Goal: Find specific page/section: Find specific page/section

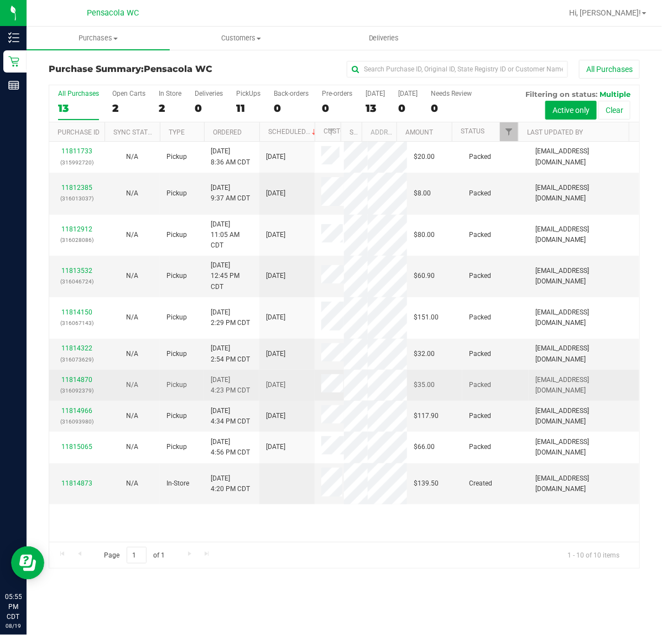
scroll to position [98, 0]
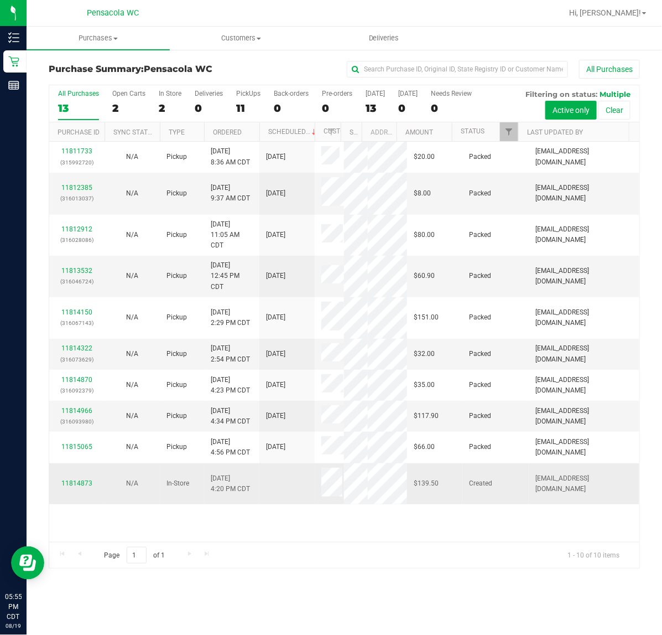
click at [330, 500] on span at bounding box center [332, 484] width 21 height 32
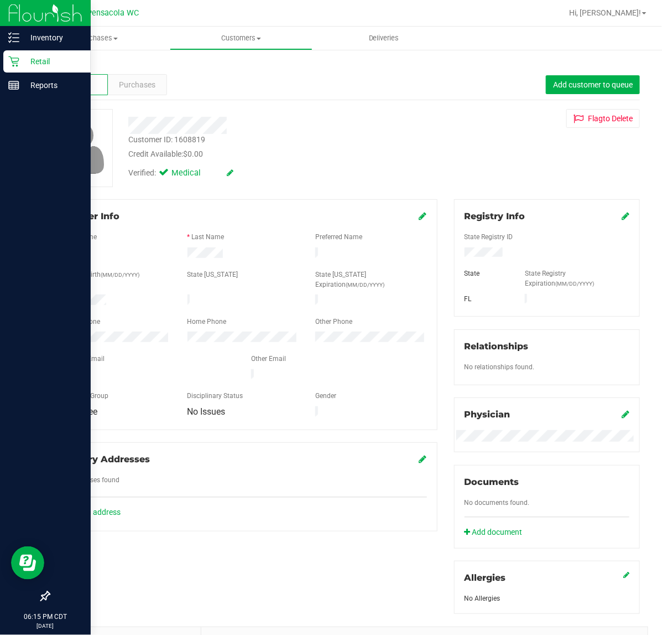
click at [17, 66] on icon at bounding box center [13, 61] width 11 height 11
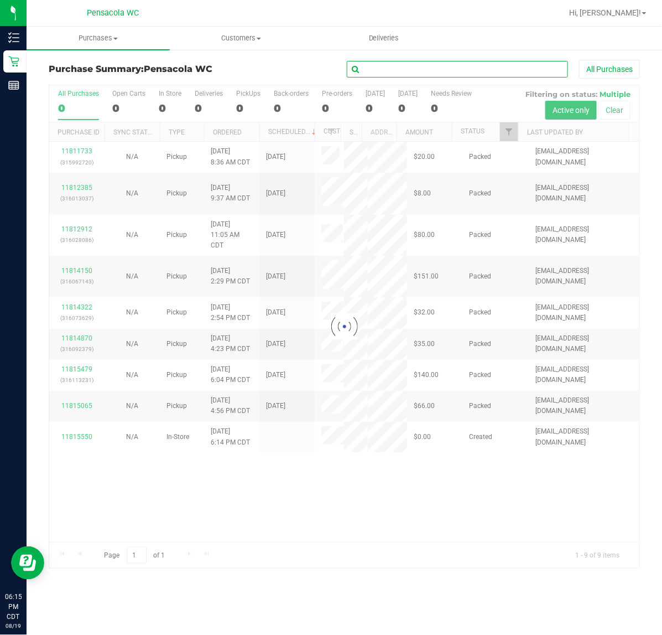
click at [422, 76] on input "text" at bounding box center [457, 69] width 221 height 17
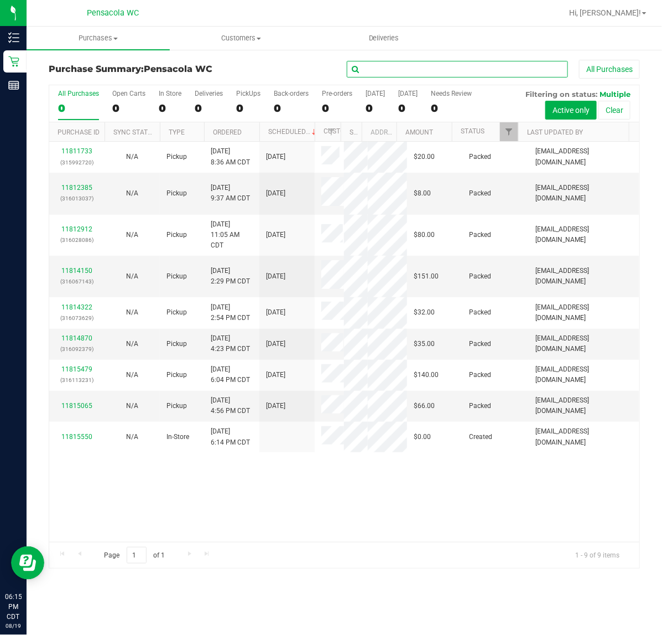
click at [422, 76] on input "text" at bounding box center [457, 69] width 221 height 17
click at [422, 70] on input "text" at bounding box center [457, 69] width 221 height 17
type input "pk trophy"
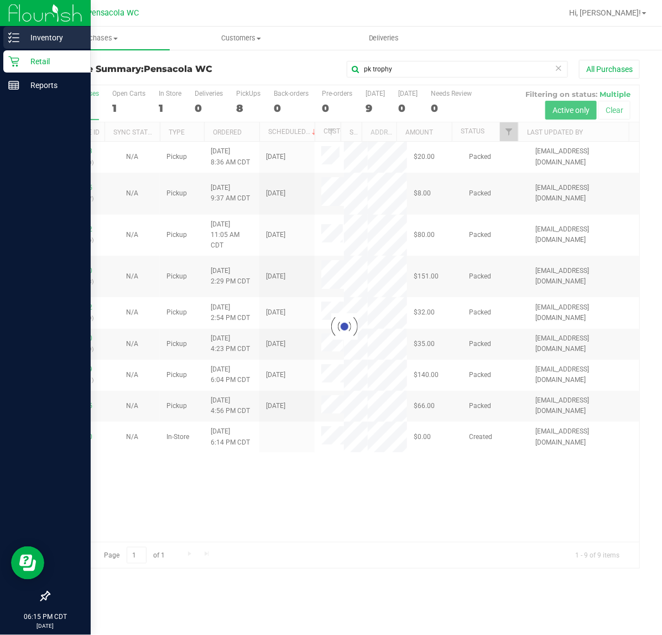
click at [39, 31] on p "Inventory" at bounding box center [52, 37] width 66 height 13
